Goal: Information Seeking & Learning: Learn about a topic

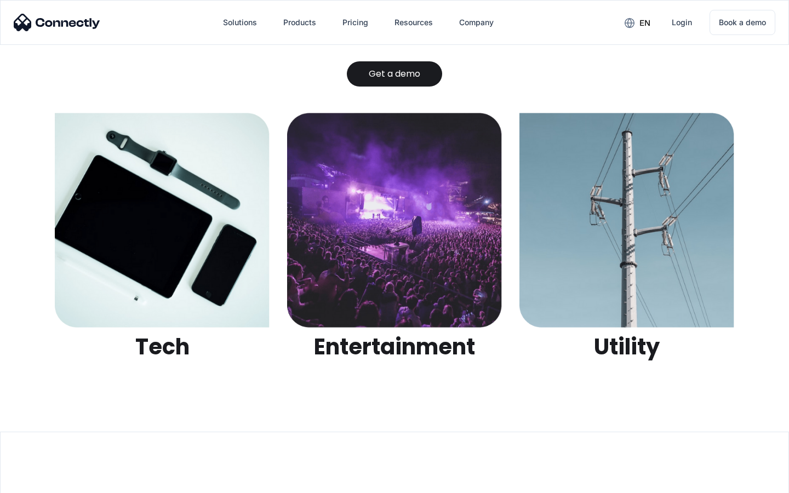
scroll to position [3455, 0]
